Goal: Task Accomplishment & Management: Manage account settings

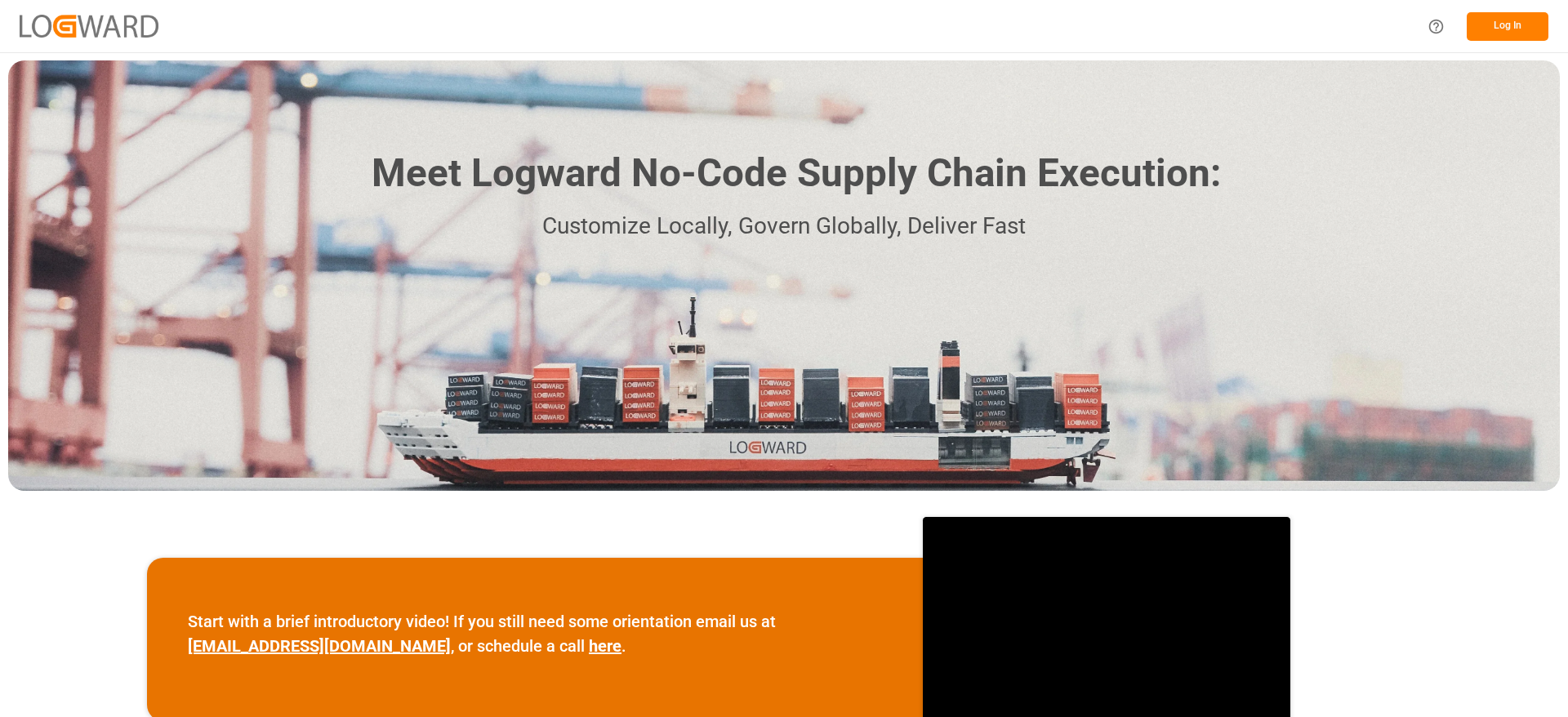
click at [1530, 17] on button "Log In" at bounding box center [1508, 26] width 81 height 29
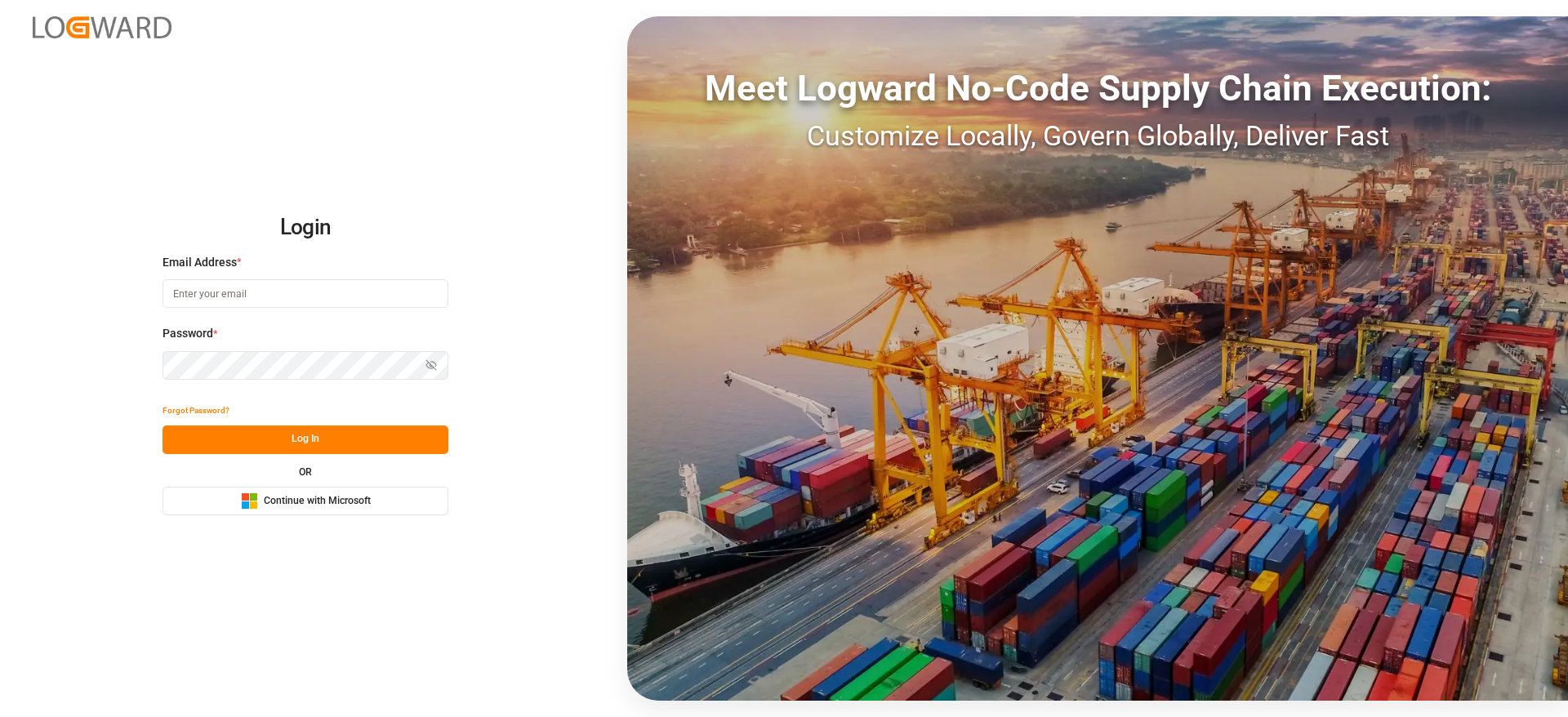
click at [372, 490] on button "Microsoft Logo Continue with Microsoft" at bounding box center [305, 501] width 286 height 29
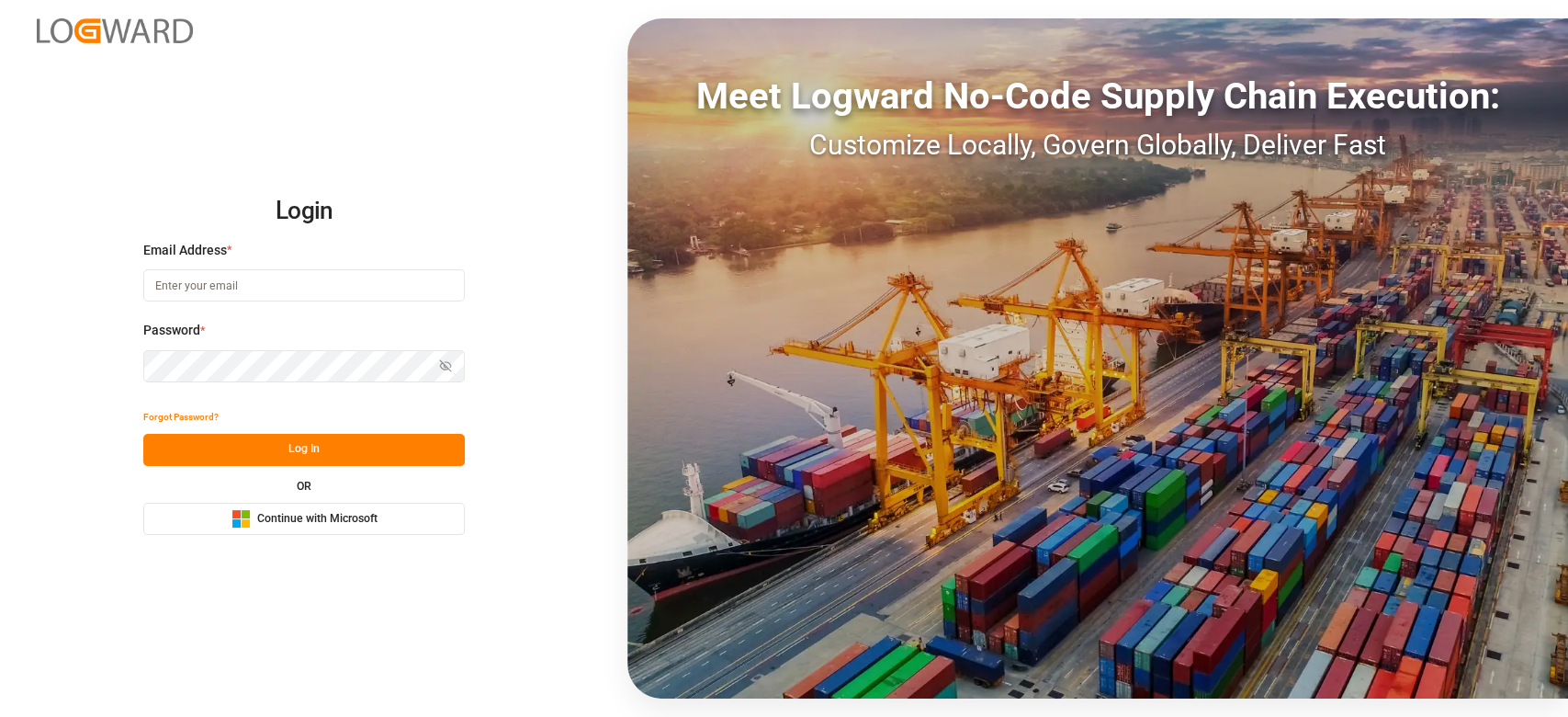
click at [356, 536] on div "Login Email Address * Password * Show password Forgot Password? Log In OR Micro…" at bounding box center [784, 358] width 1568 height 717
click at [351, 514] on span "Continue with Microsoft" at bounding box center [318, 518] width 120 height 17
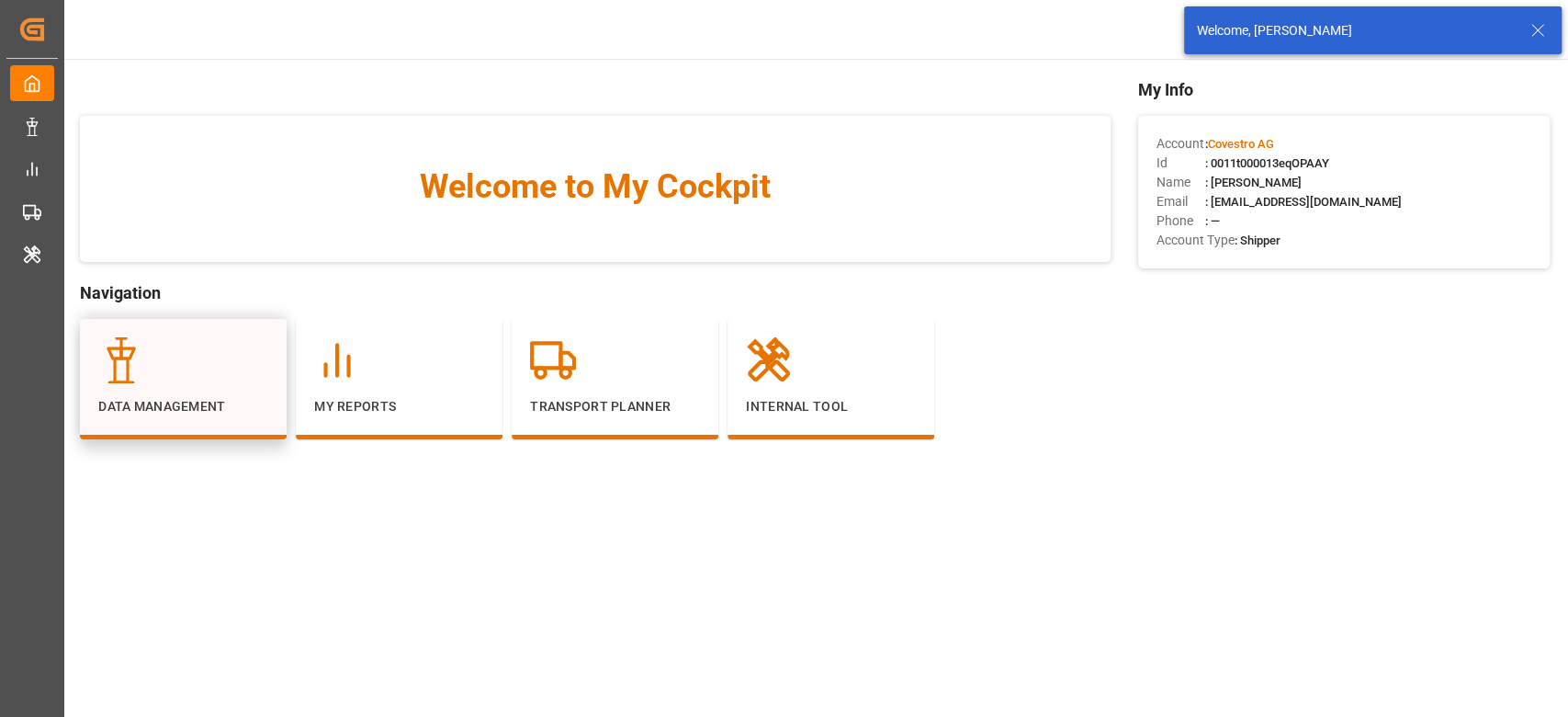
click at [245, 381] on div at bounding box center [183, 360] width 170 height 46
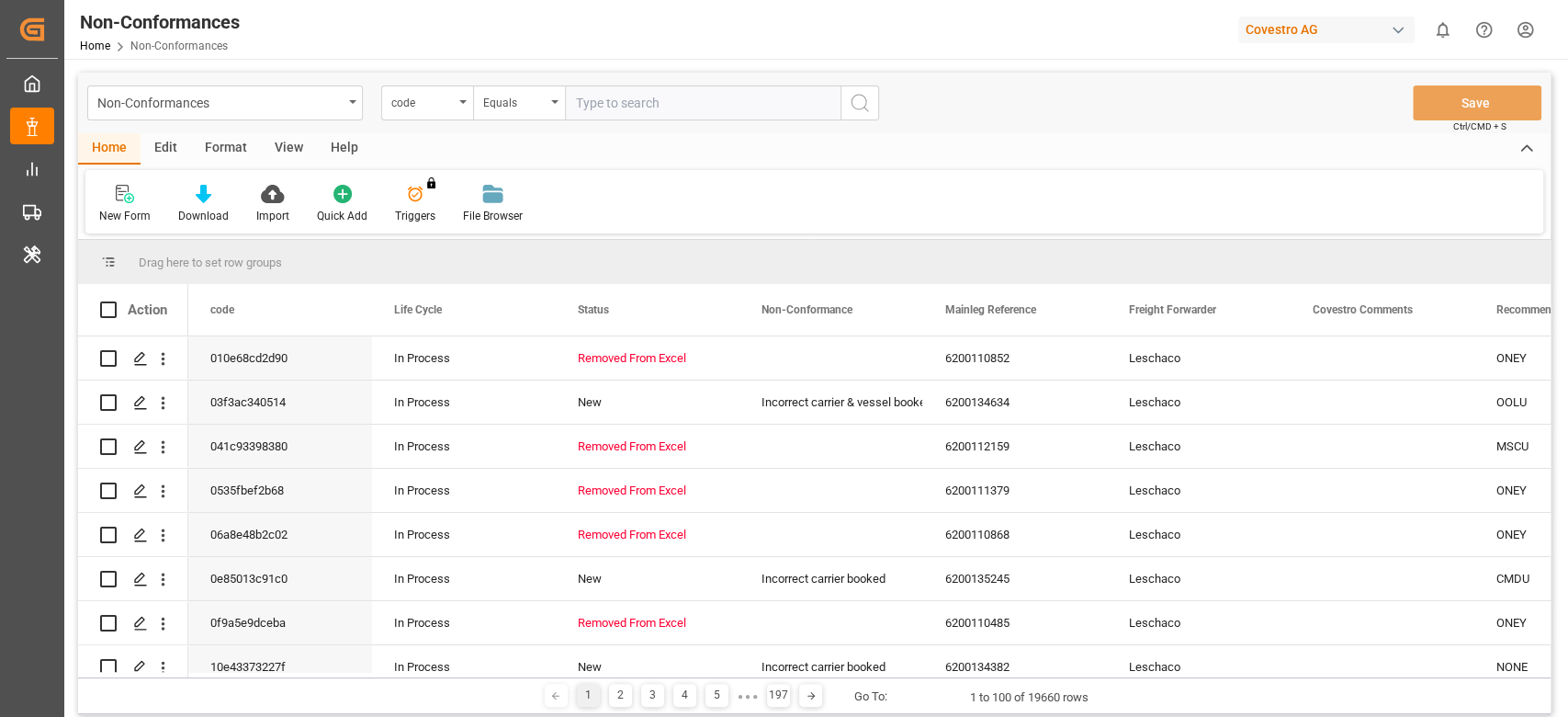
click at [1330, 11] on div "Non-Conformances Home Non-Conformances Covestro AG 0 Notifications Only show un…" at bounding box center [810, 30] width 1517 height 59
click at [1301, 29] on div "Covestro AG" at bounding box center [1326, 30] width 176 height 27
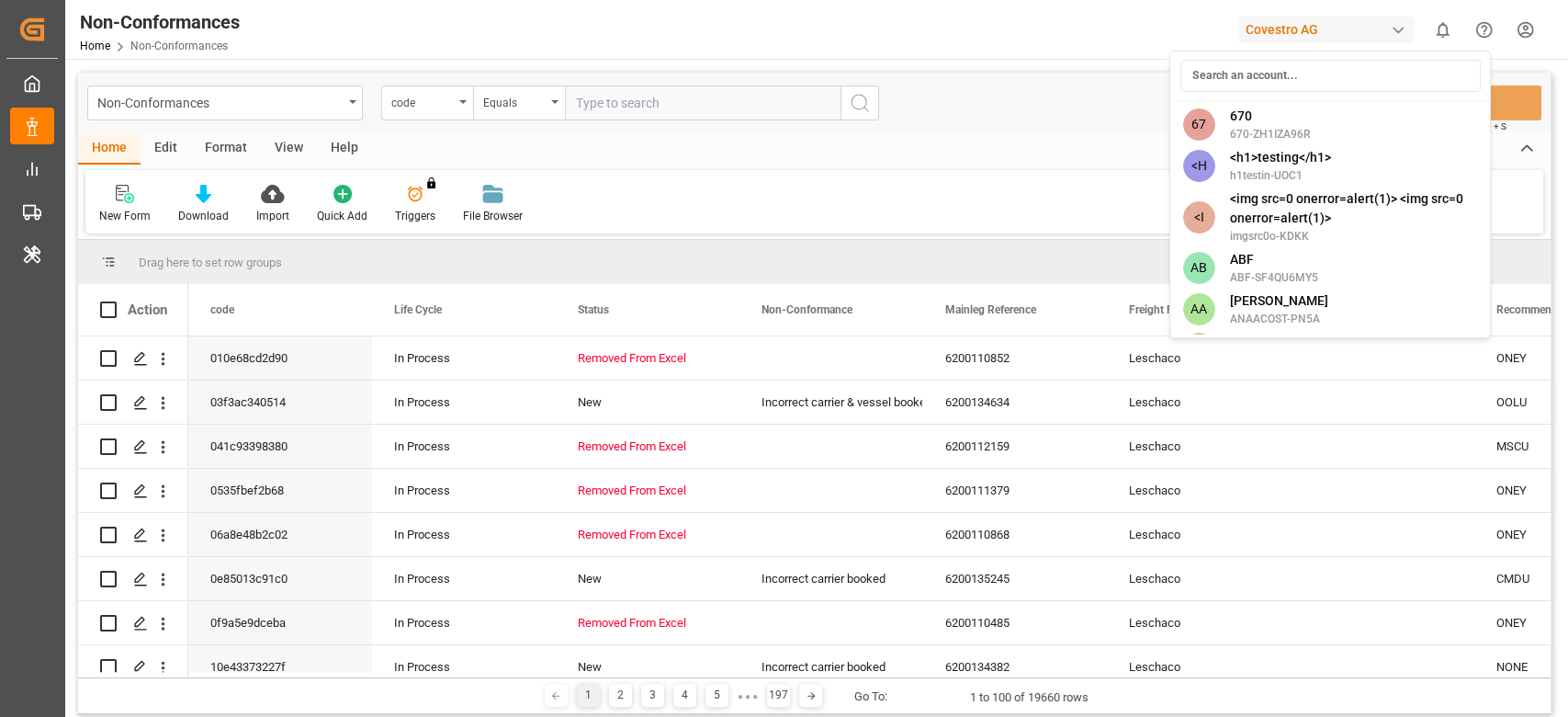
click at [1240, 86] on input at bounding box center [1329, 76] width 300 height 32
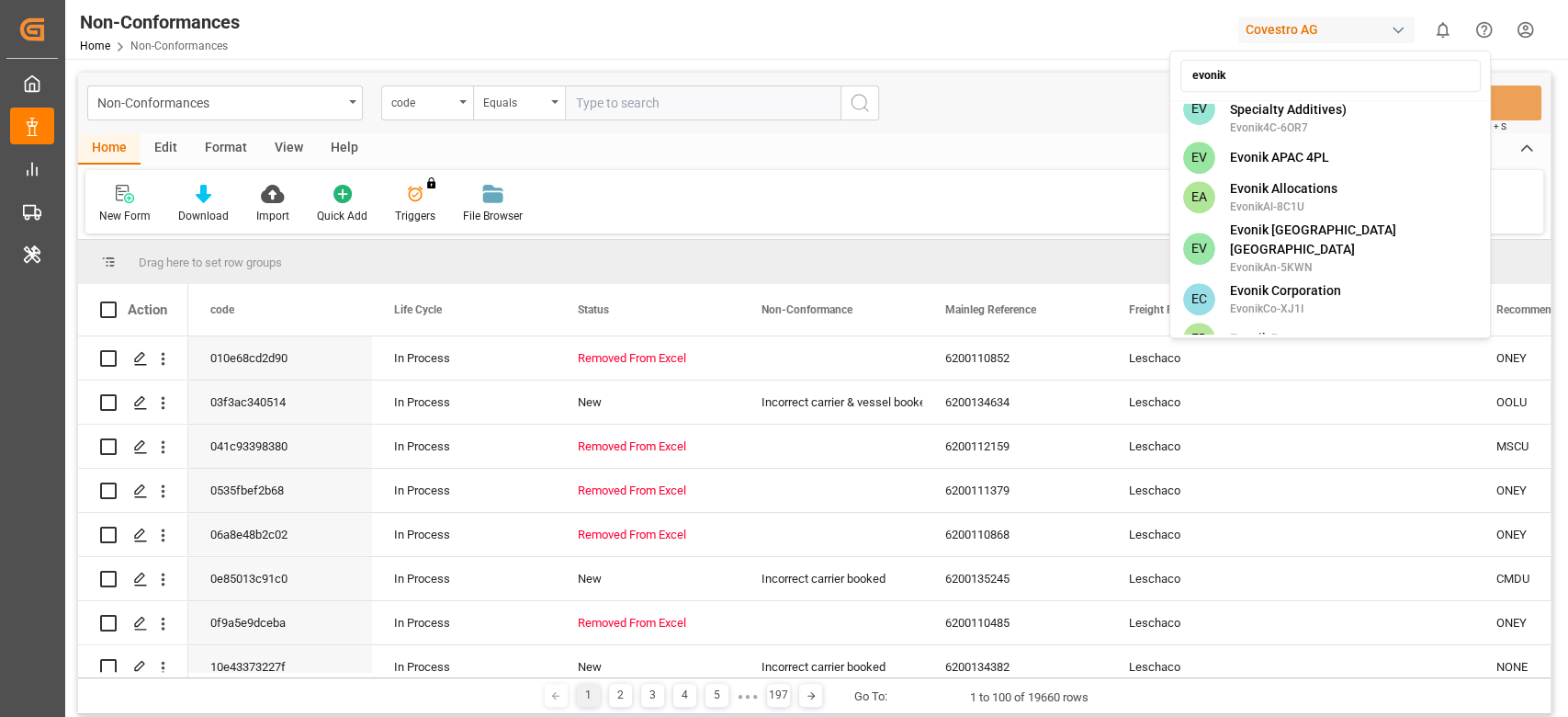
scroll to position [980, 0]
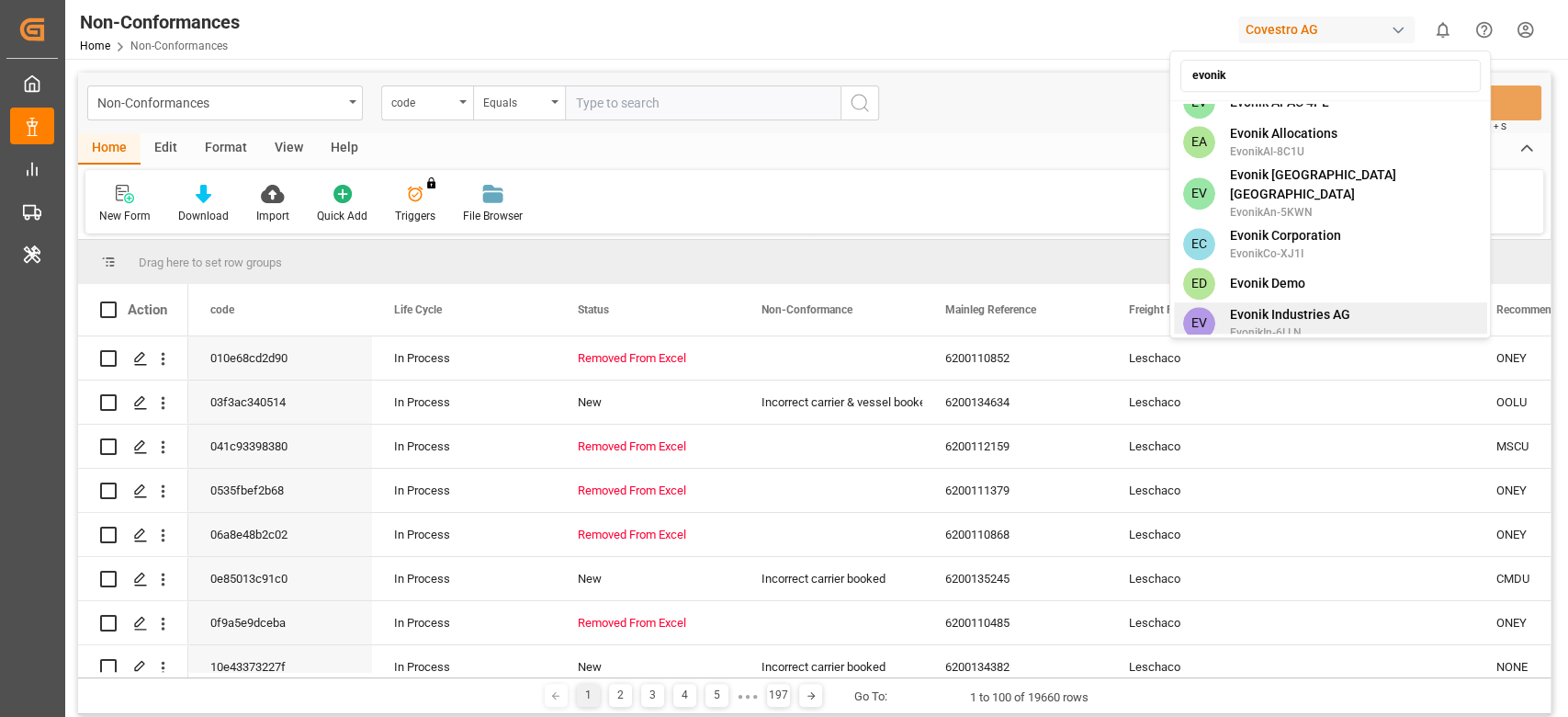
type input "evonik"
click at [1300, 305] on span "Evonik Industries AG" at bounding box center [1290, 315] width 120 height 20
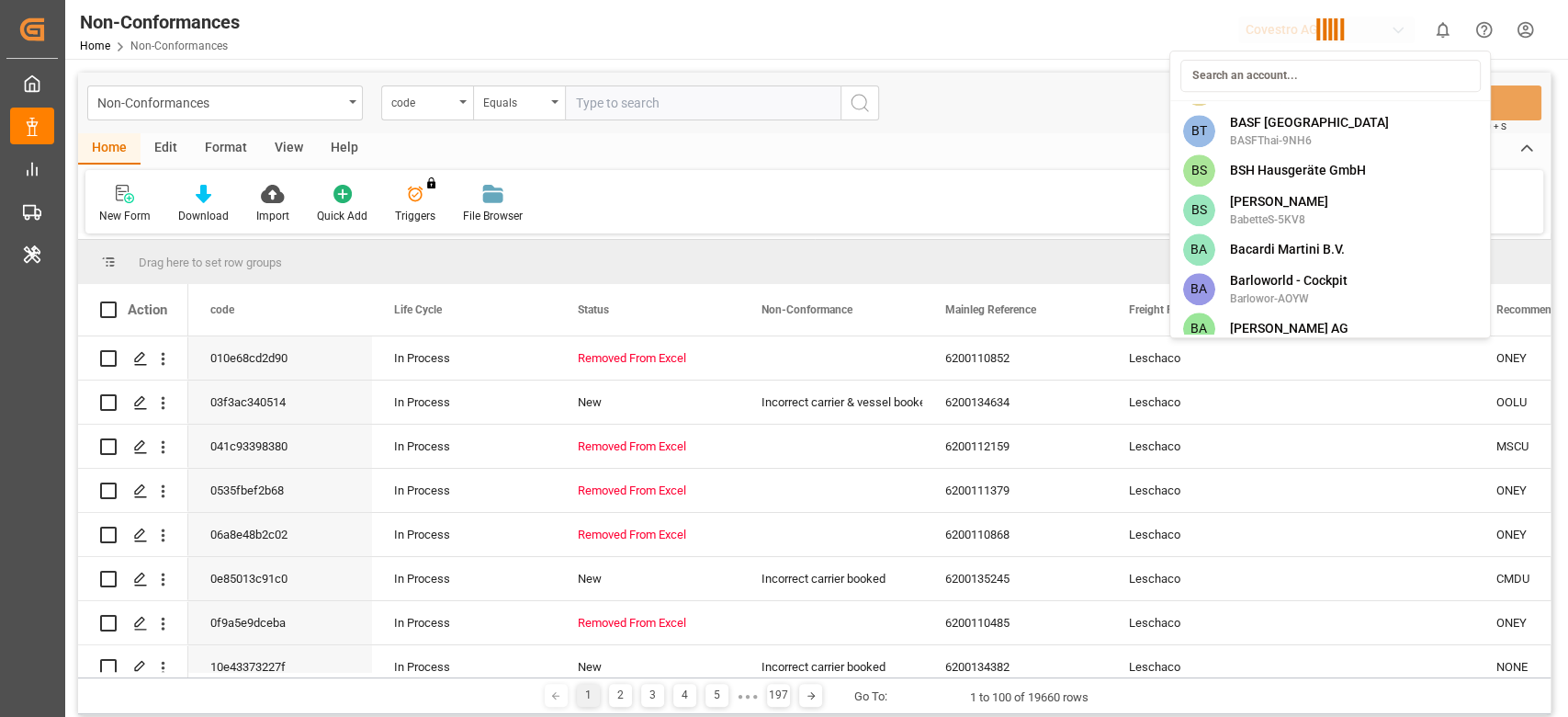
scroll to position [4830, 0]
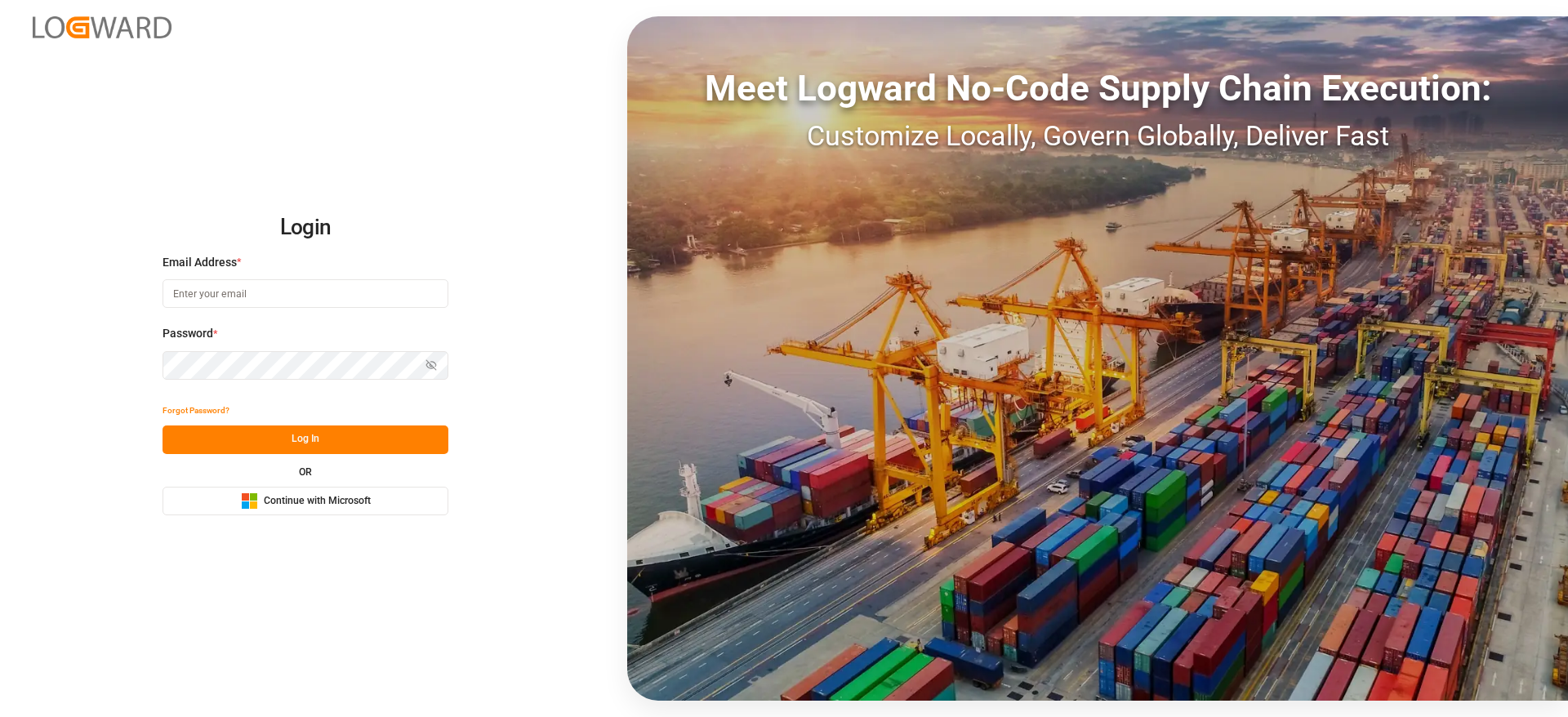
click at [399, 491] on button "Microsoft Logo Continue with Microsoft" at bounding box center [305, 501] width 286 height 29
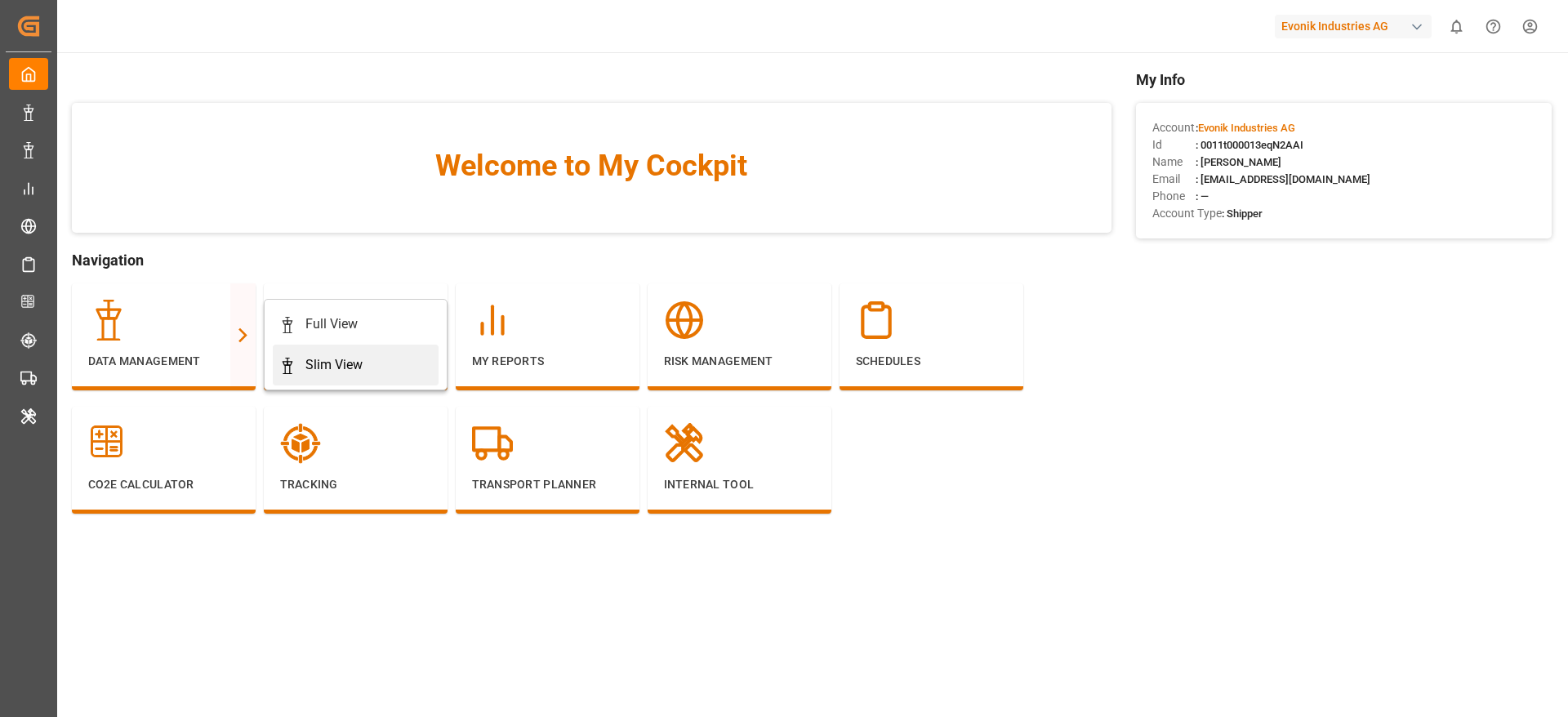
click at [345, 366] on div "Slim View" at bounding box center [333, 365] width 57 height 19
